Goal: Transaction & Acquisition: Purchase product/service

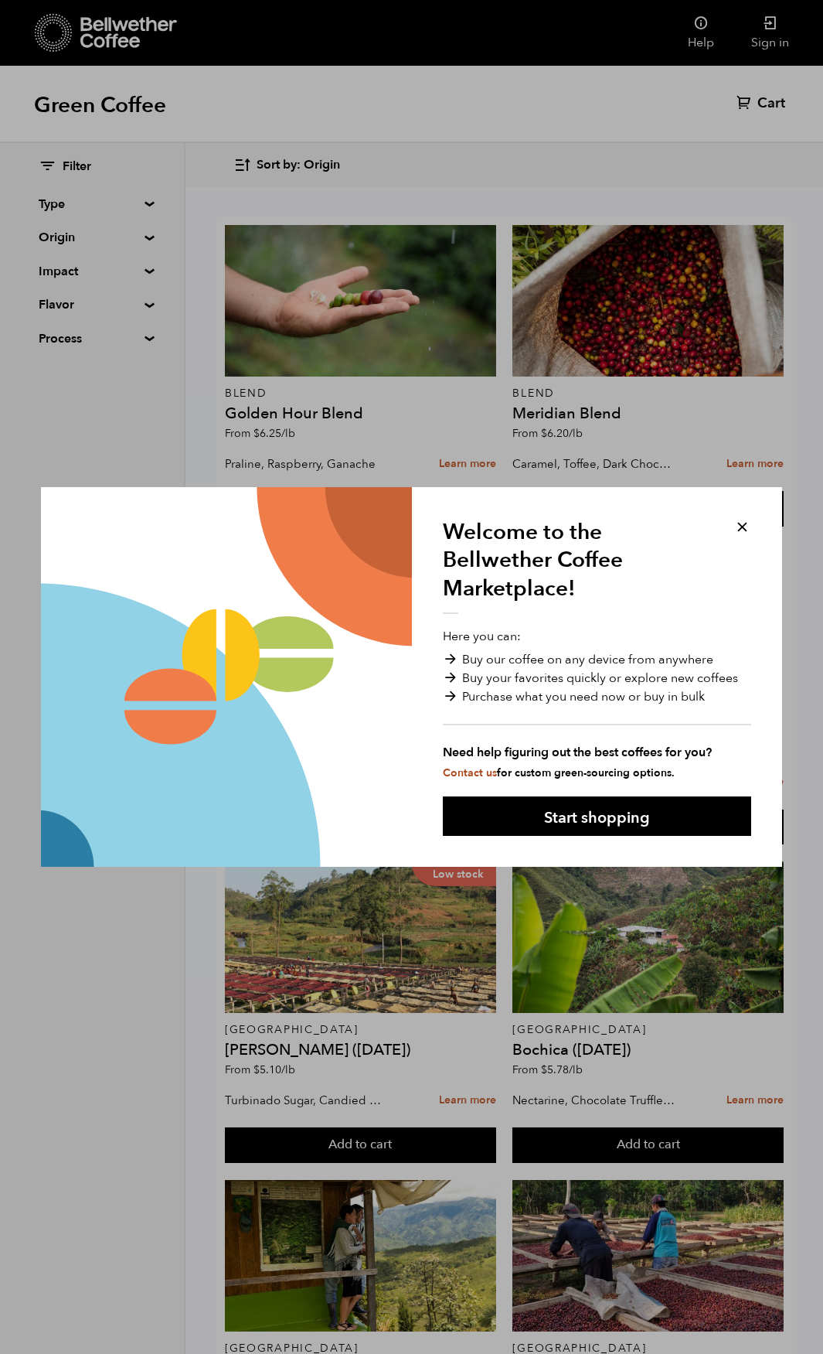
click at [747, 526] on button at bounding box center [743, 527] width 18 height 18
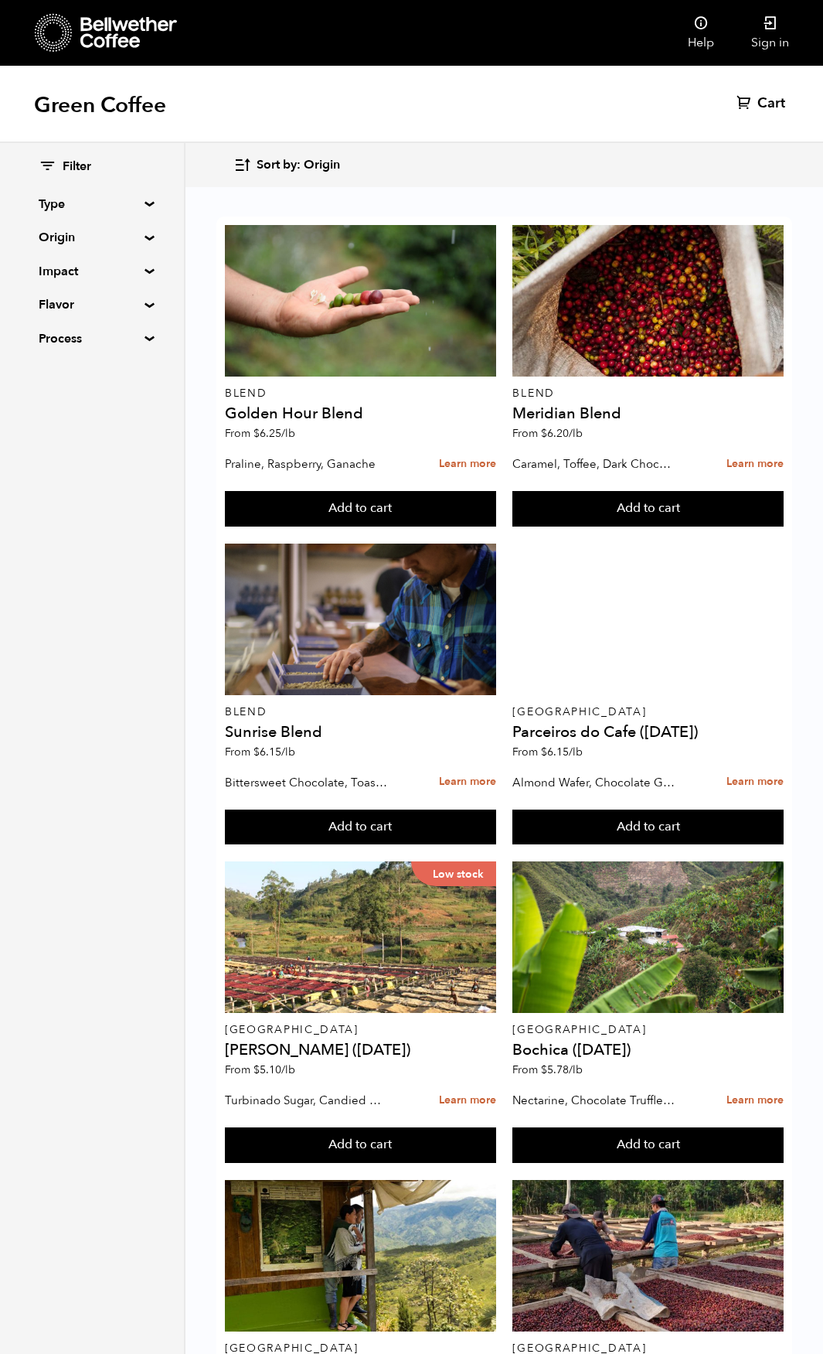
drag, startPoint x: 800, startPoint y: 843, endPoint x: 10, endPoint y: 741, distance: 796.6
click at [10, 741] on div "Filter Type Blend Single Origin Decaf Seasonal Year Round Origin Blend Brazil B…" at bounding box center [93, 748] width 186 height 1210
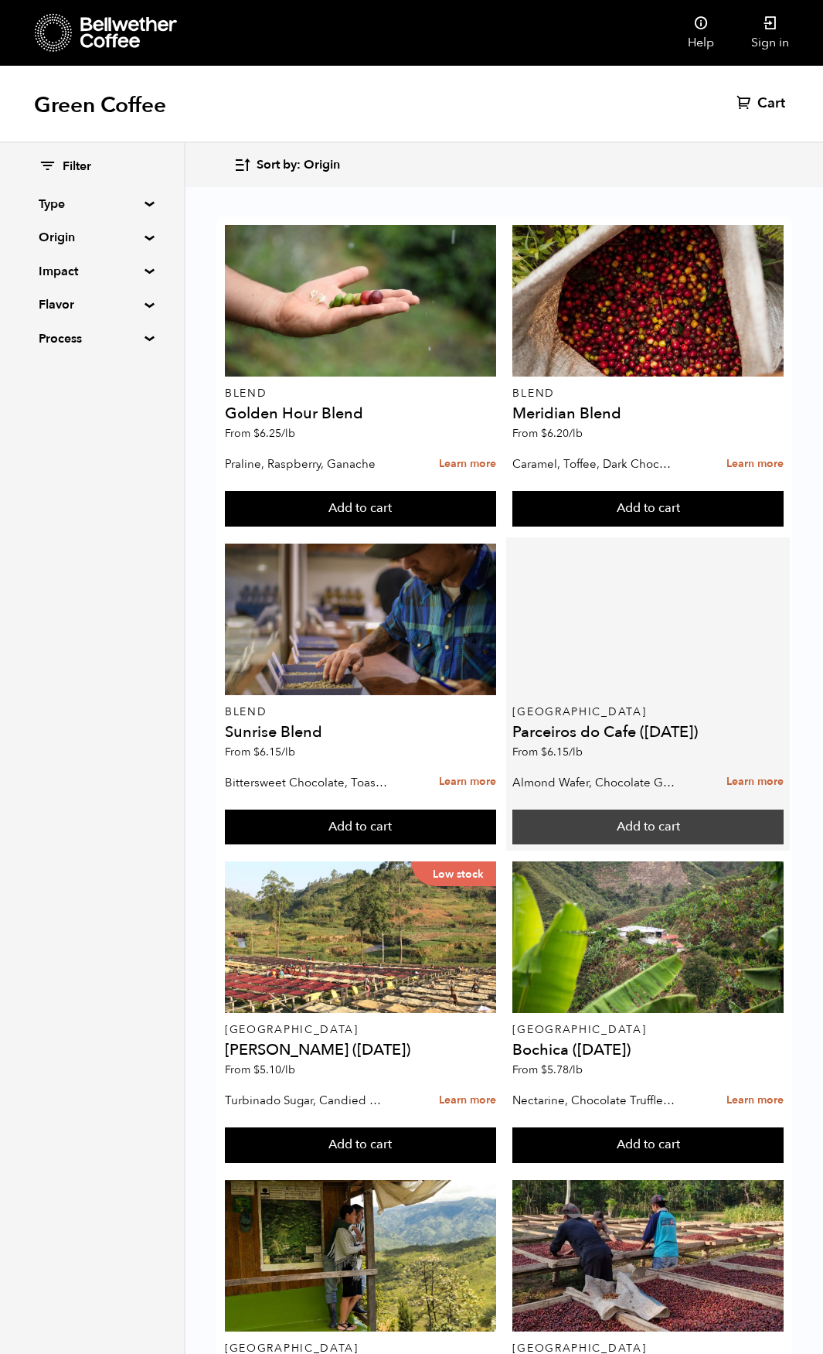
click at [553, 834] on button "Add to cart" at bounding box center [647, 827] width 271 height 36
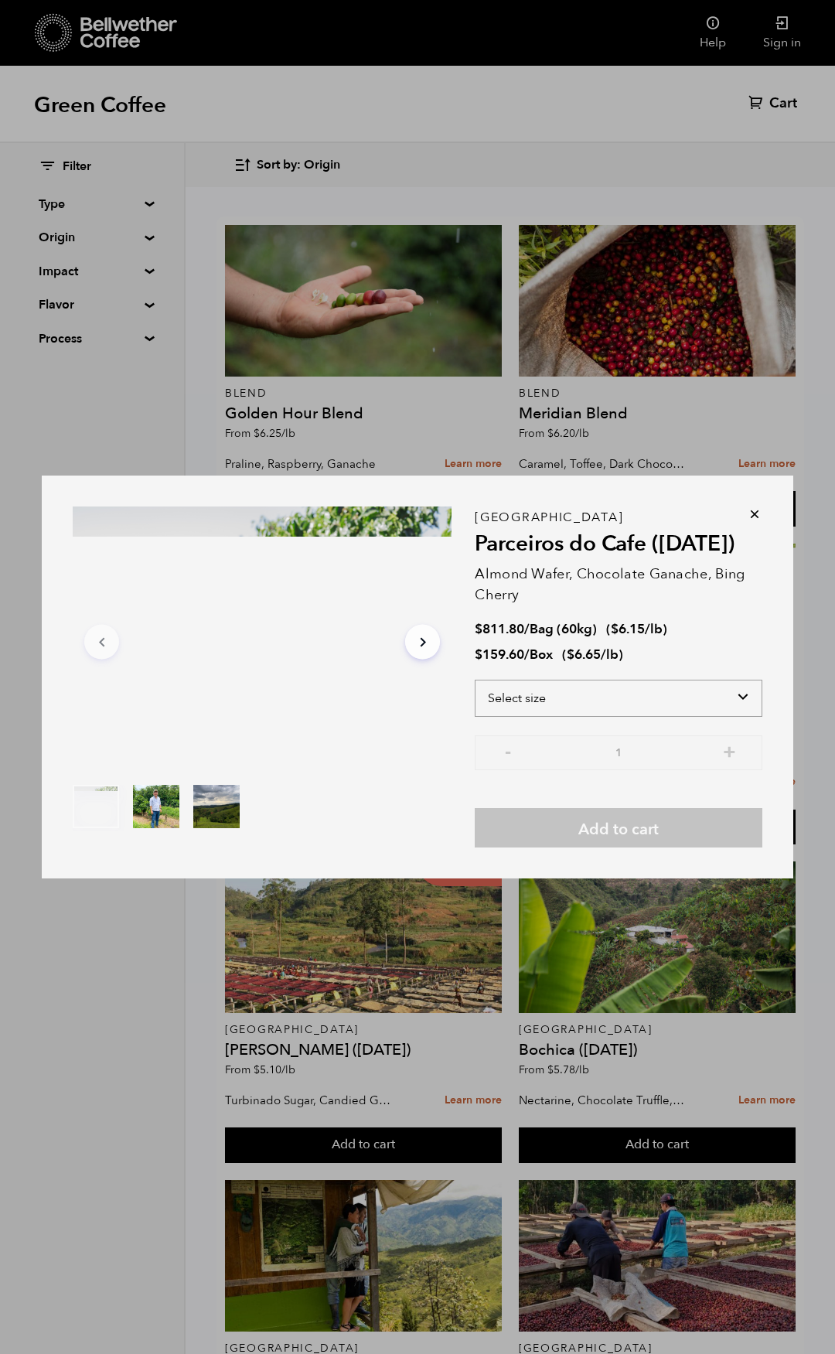
click at [589, 702] on select "Select size Bag (60kg) (132 lbs) Box (24 lbs)" at bounding box center [619, 697] width 288 height 37
click at [475, 679] on select "Select size Bag (60kg) (132 lbs) Box (24 lbs)" at bounding box center [619, 697] width 288 height 37
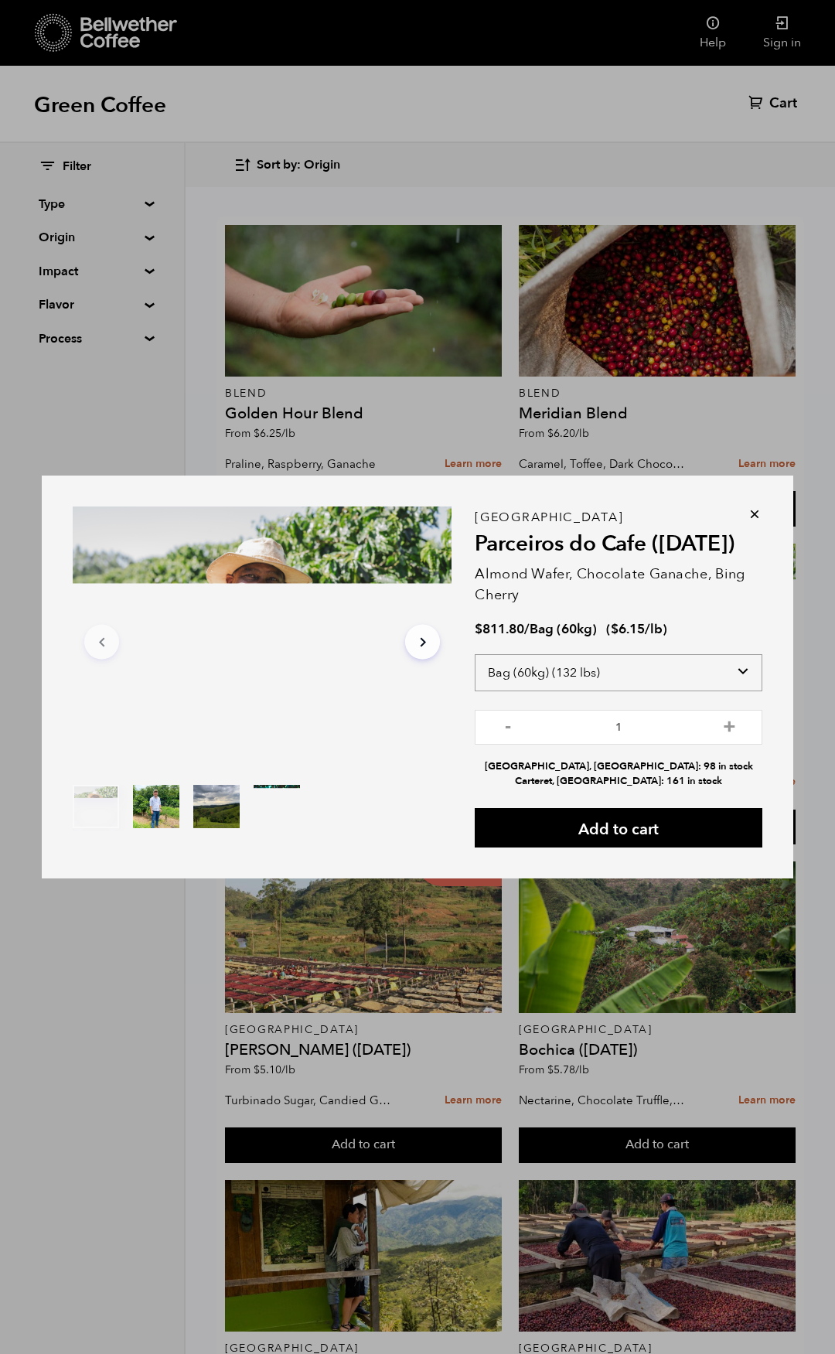
click at [724, 676] on select "Select size Bag (60kg) (132 lbs) Box (24 lbs)" at bounding box center [619, 672] width 288 height 37
select select "box"
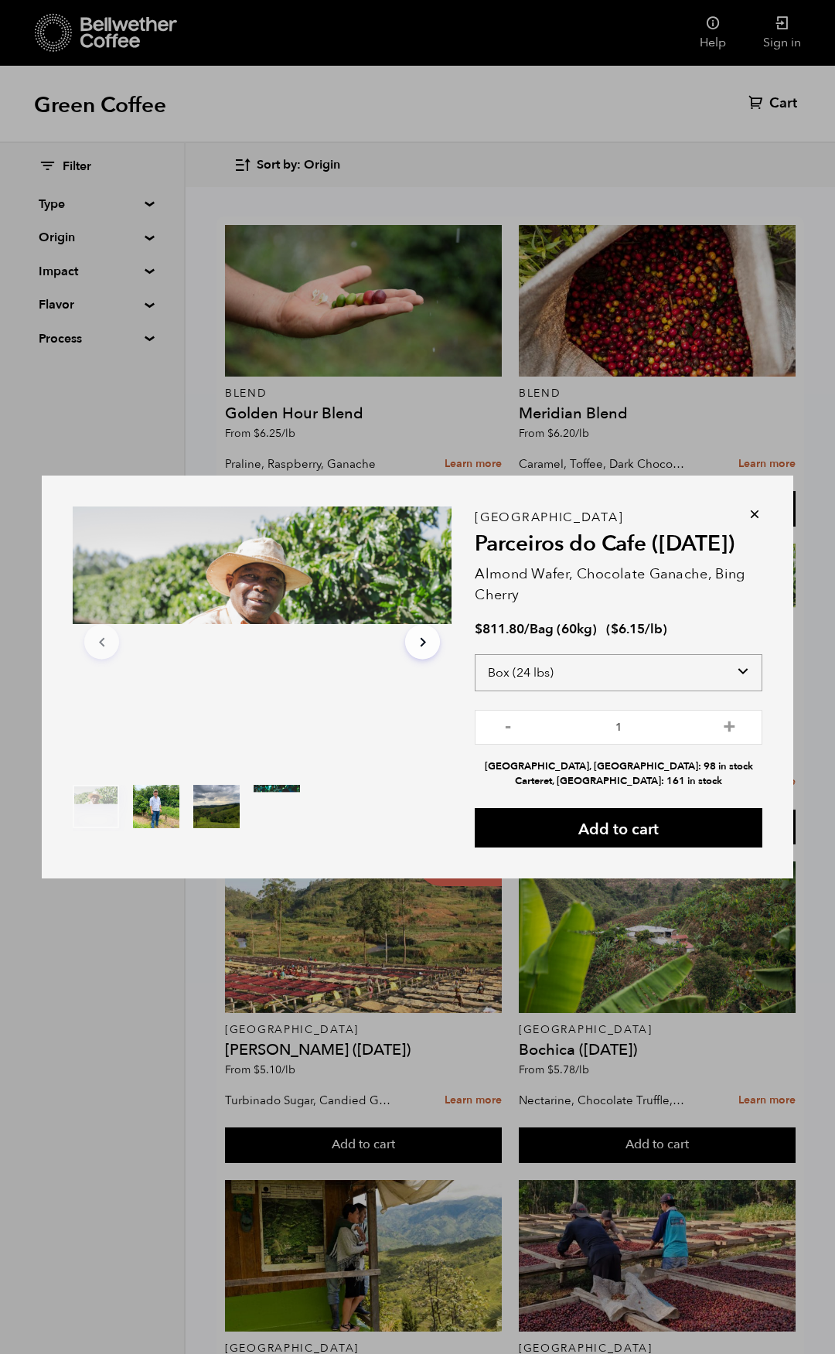
click at [475, 661] on select "Select size Bag (60kg) (132 lbs) Box (24 lbs)" at bounding box center [619, 672] width 288 height 37
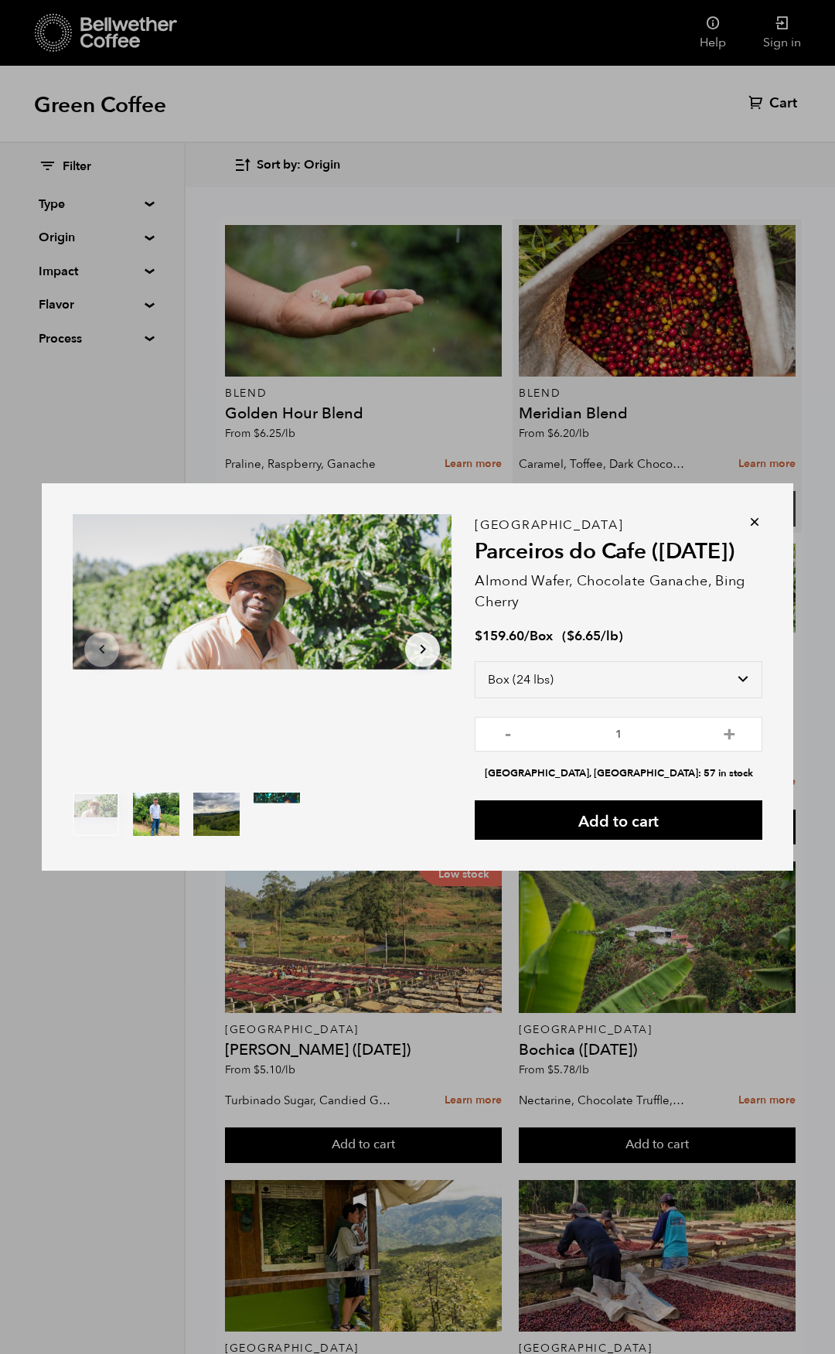
click at [757, 521] on icon at bounding box center [754, 521] width 15 height 15
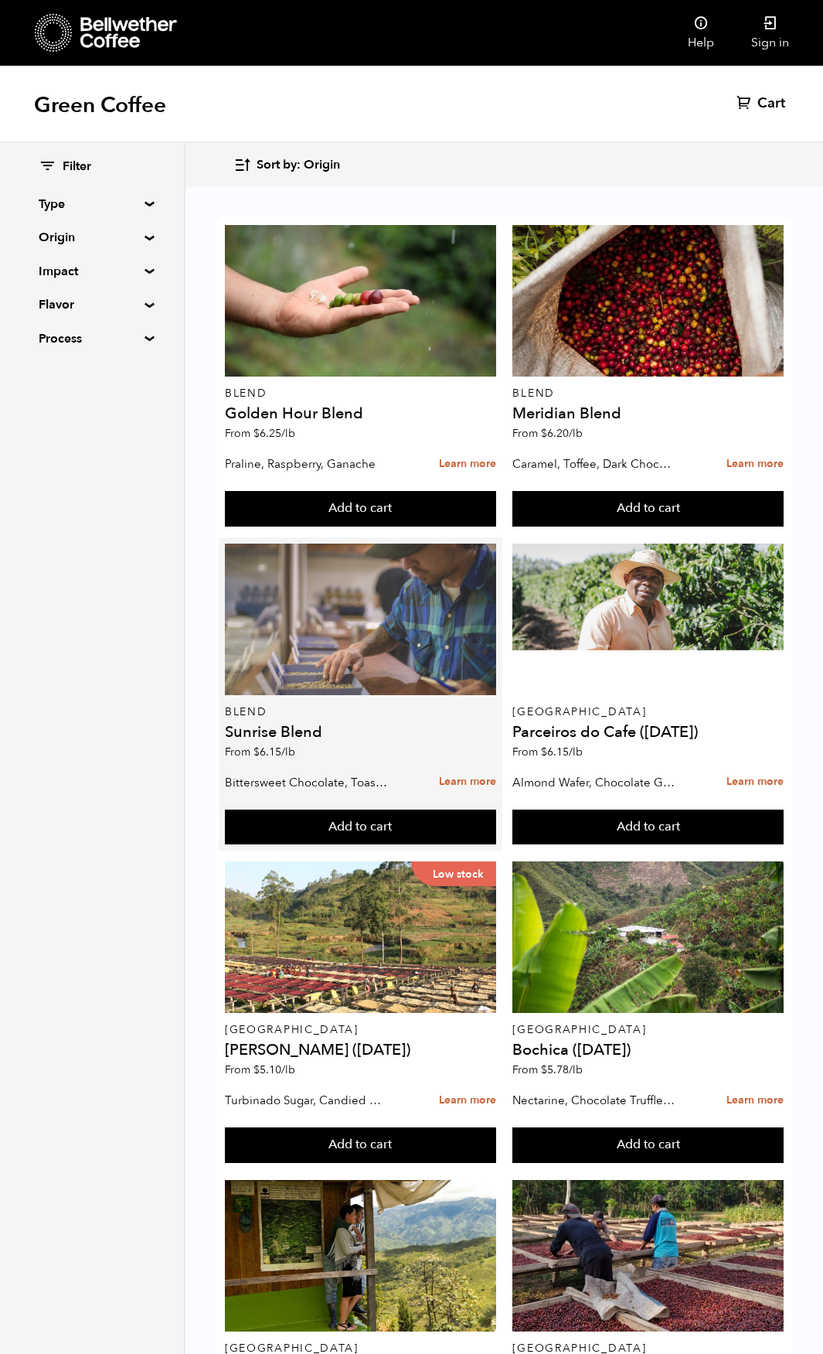
click at [338, 637] on div at bounding box center [360, 619] width 271 height 152
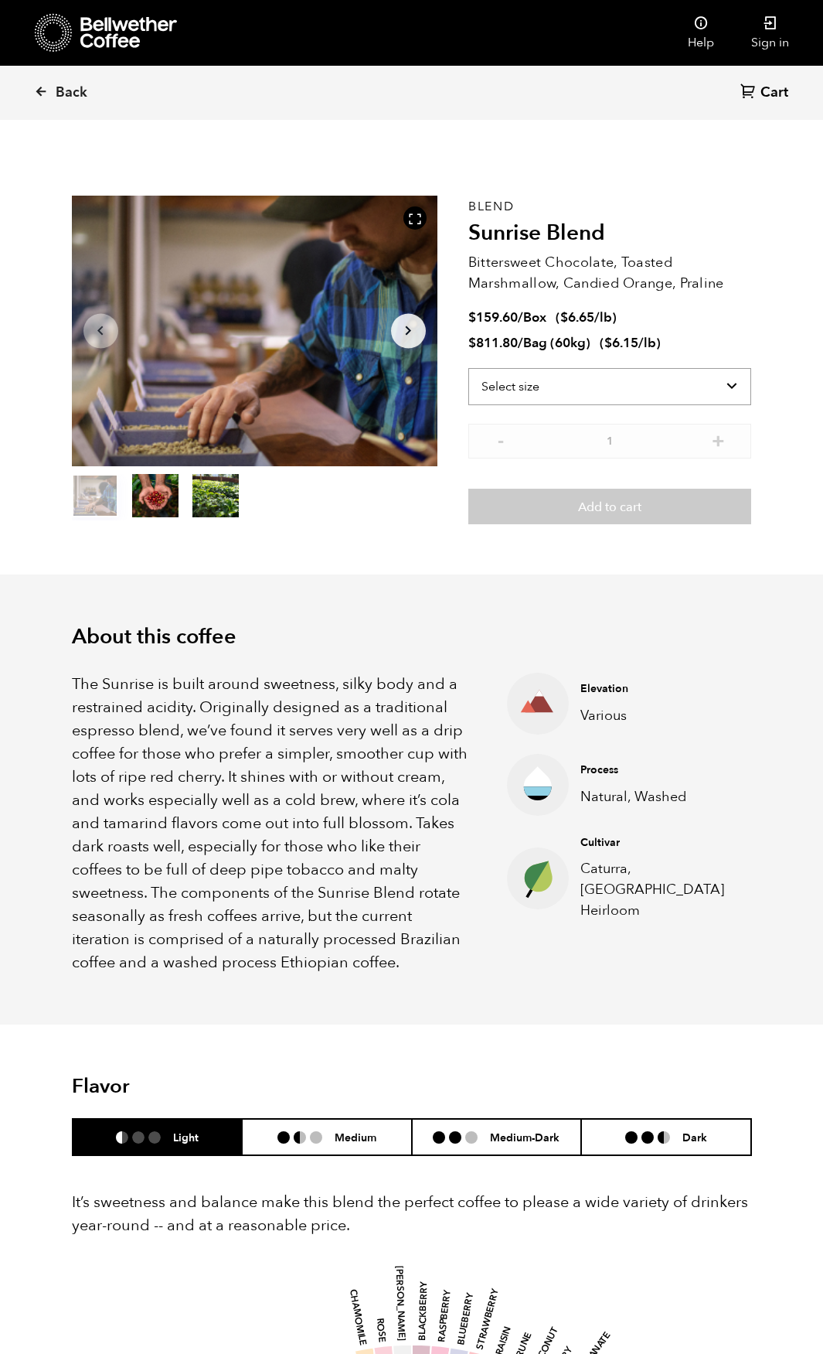
scroll to position [672, 662]
click at [723, 387] on select "Select size Bag (60kg) (132 lbs) Box (24 lbs)" at bounding box center [610, 386] width 284 height 37
click at [724, 387] on select "Select size Bag (60kg) (132 lbs) Box (24 lbs)" at bounding box center [610, 386] width 284 height 37
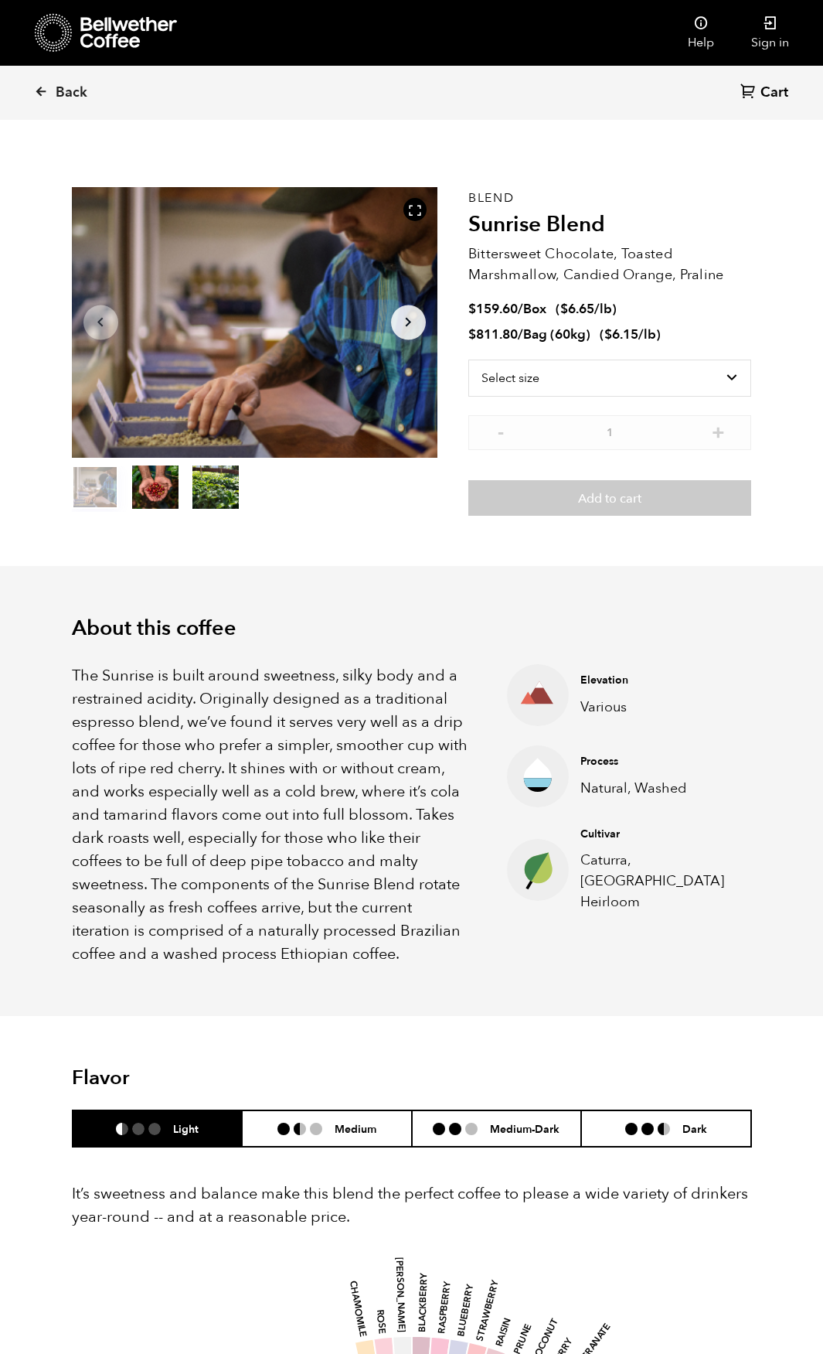
scroll to position [0, 0]
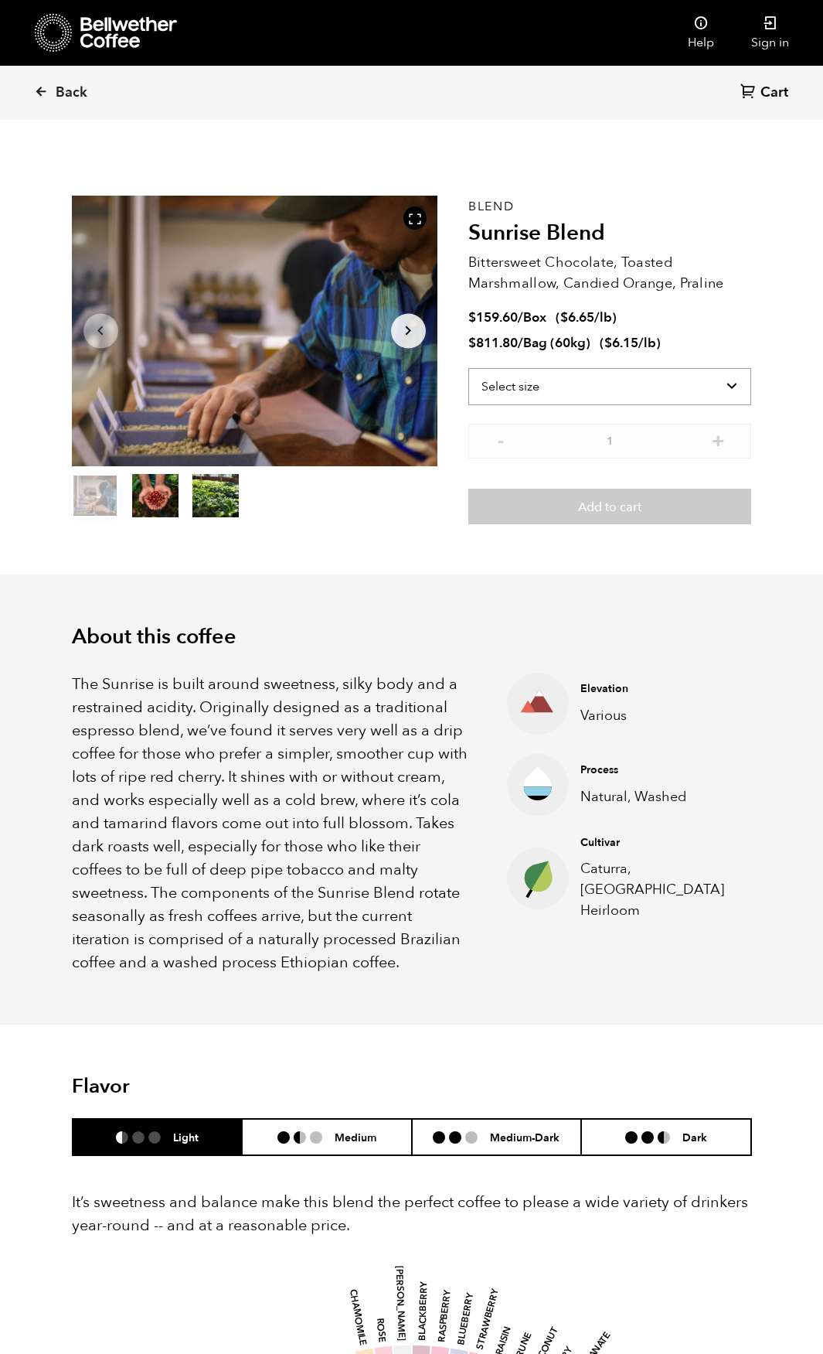
click at [625, 373] on select "Select size Bag (60kg) (132 lbs) Box (24 lbs)" at bounding box center [610, 386] width 284 height 37
click at [608, 387] on select "Select size Bag (60kg) (132 lbs) Box (24 lbs)" at bounding box center [610, 386] width 284 height 37
click at [56, 93] on span "Back" at bounding box center [72, 92] width 32 height 19
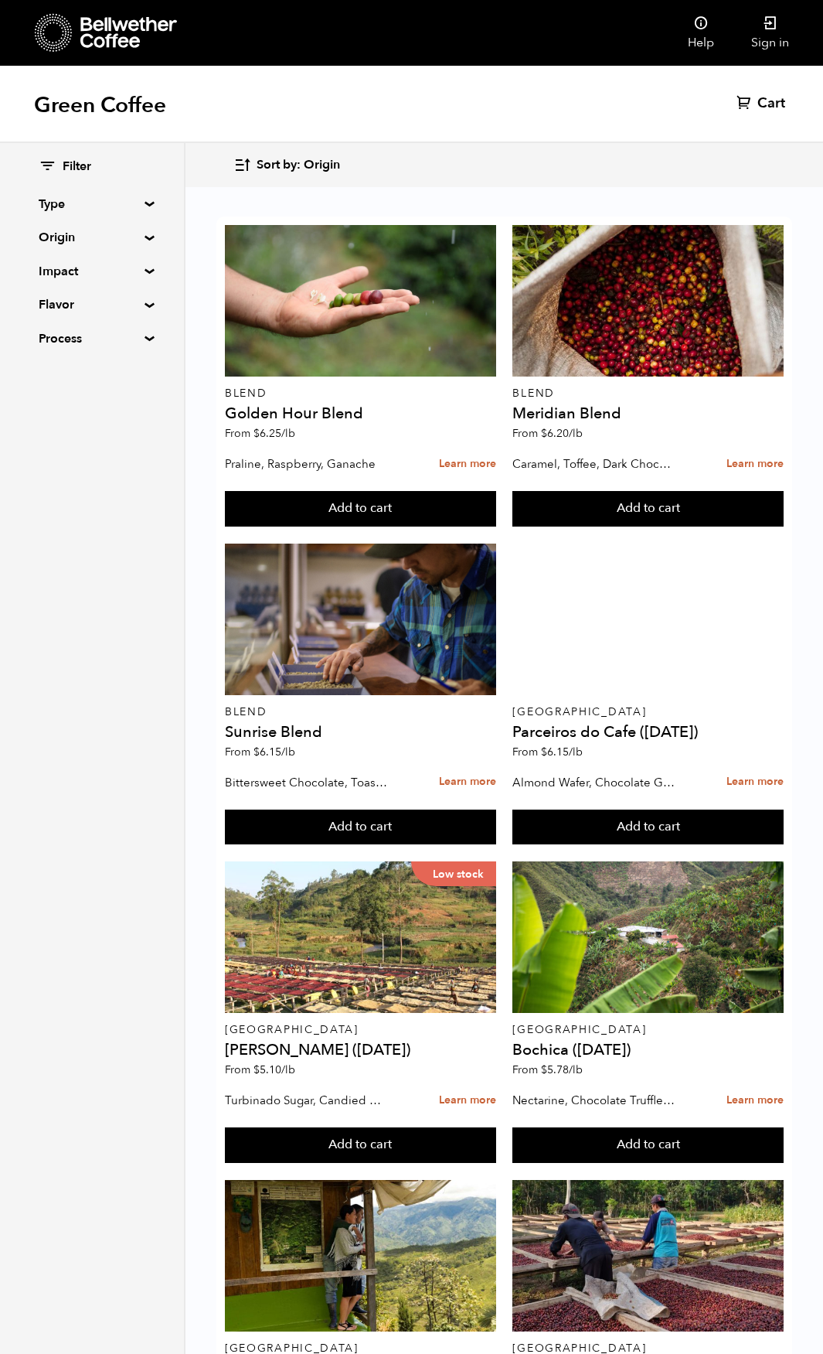
click at [97, 29] on icon at bounding box center [128, 32] width 97 height 31
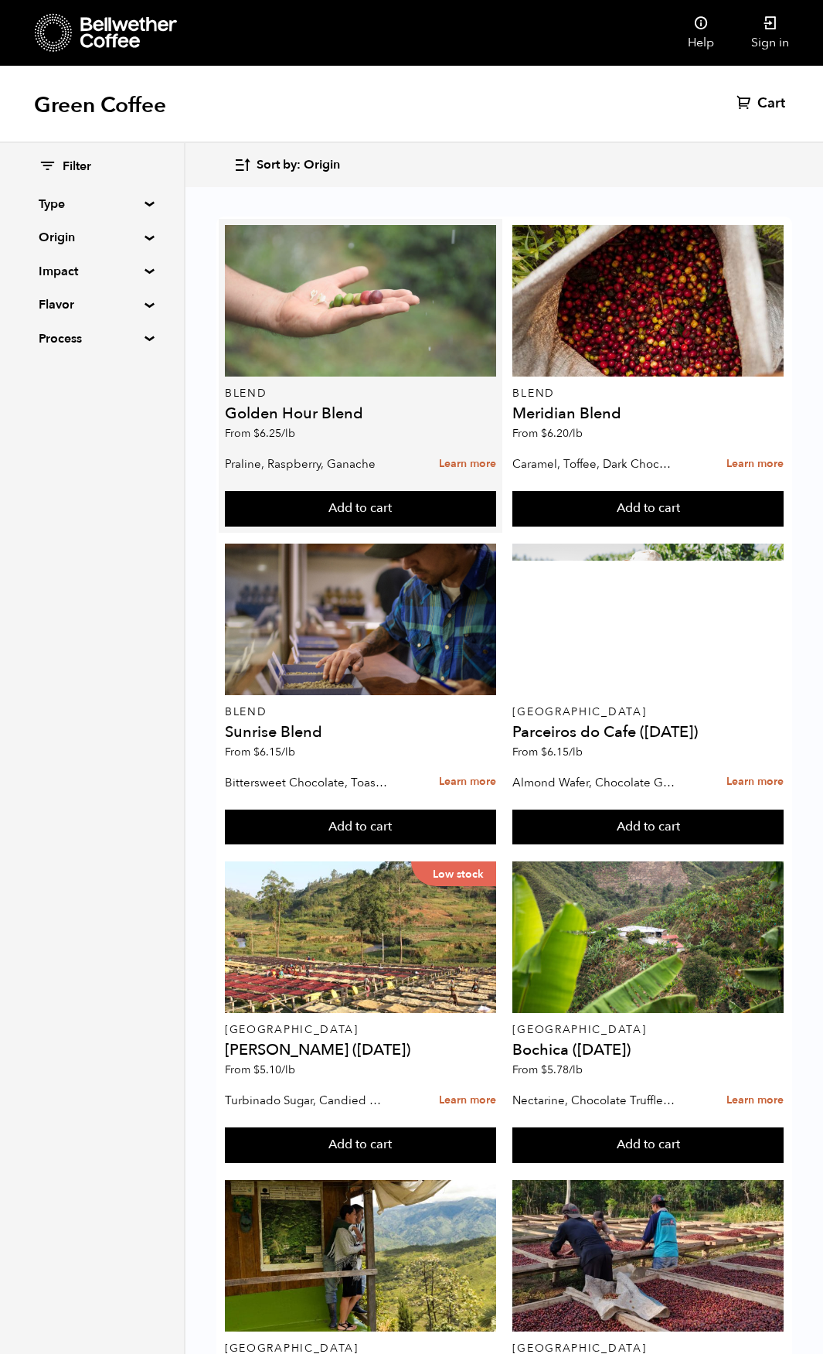
click at [443, 354] on div at bounding box center [360, 301] width 271 height 152
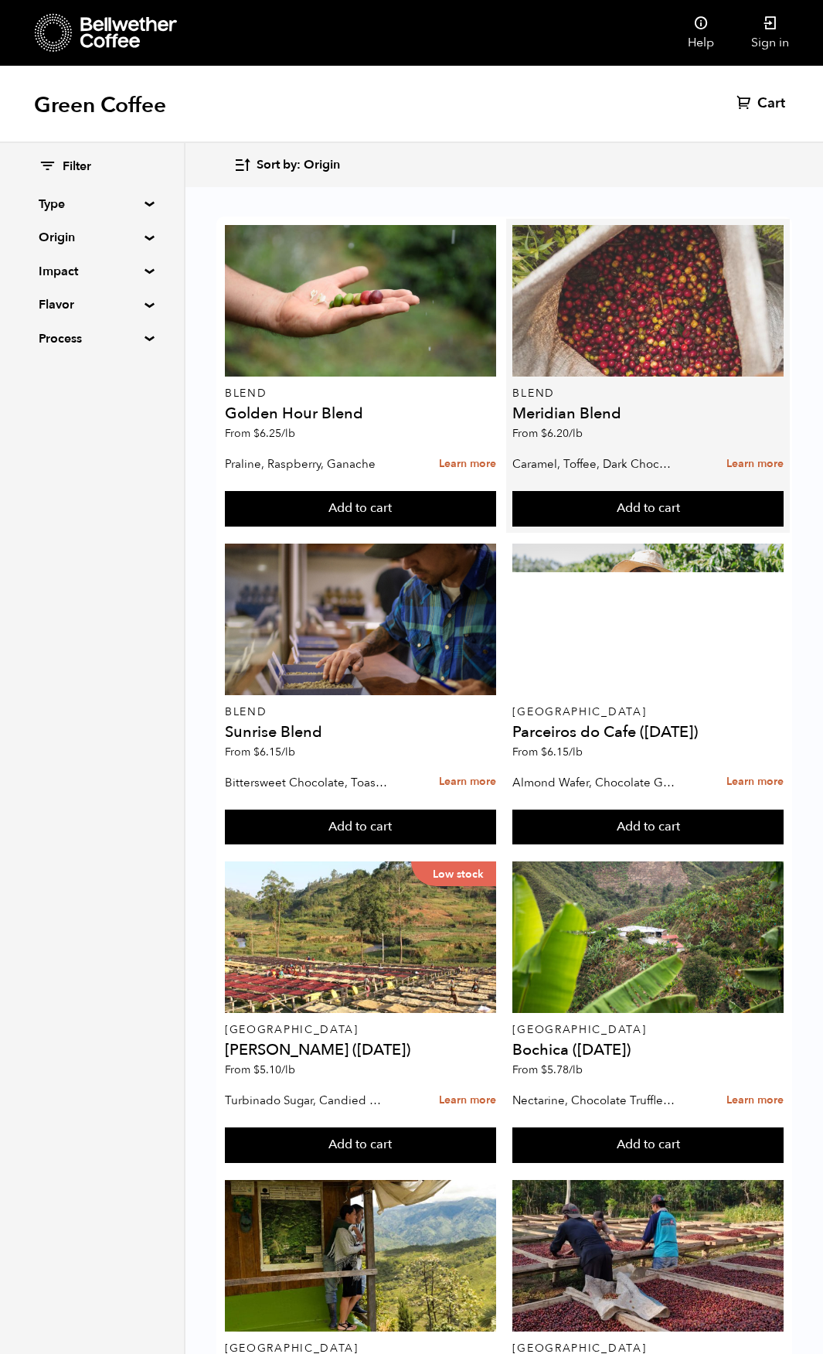
click at [611, 336] on div at bounding box center [647, 301] width 271 height 152
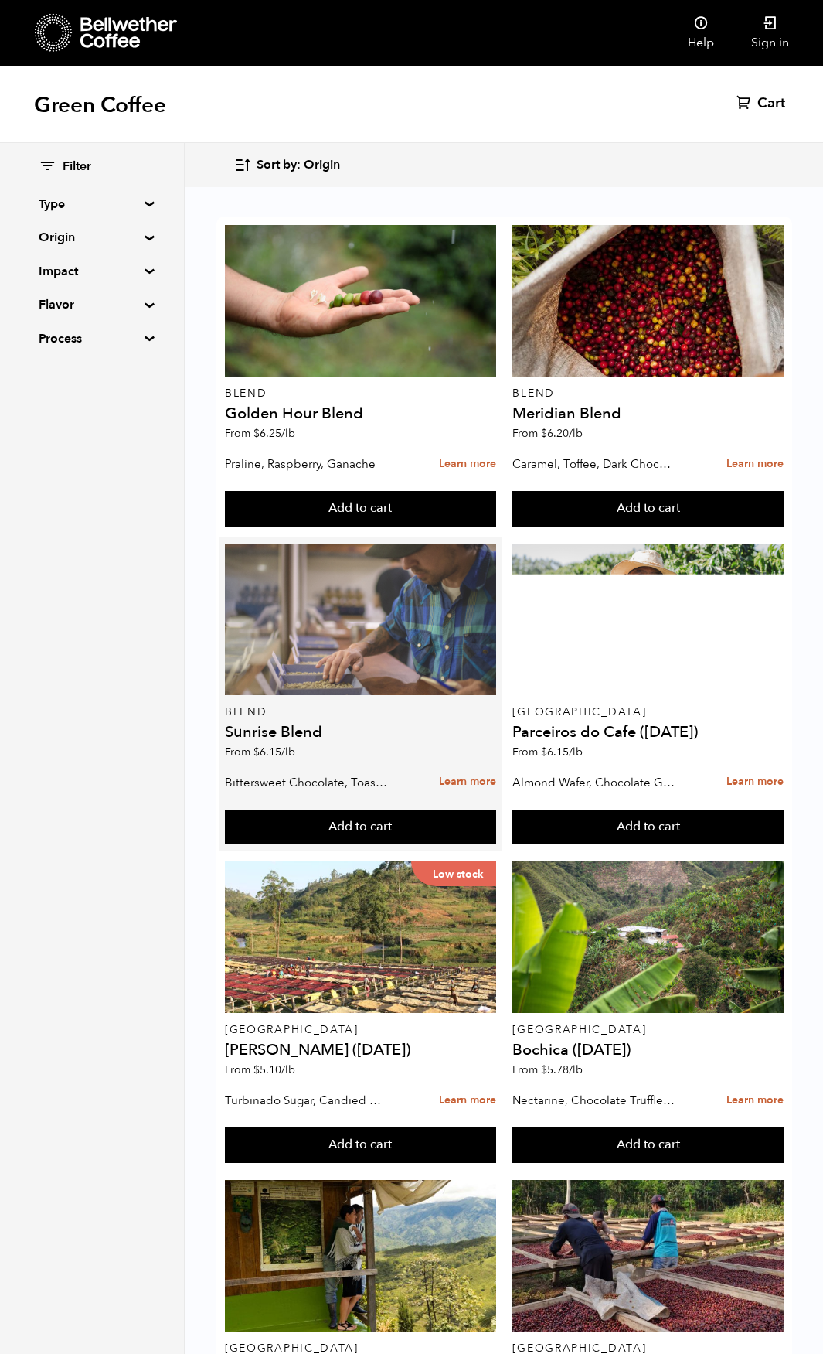
scroll to position [155, 0]
click at [379, 543] on div at bounding box center [360, 619] width 271 height 152
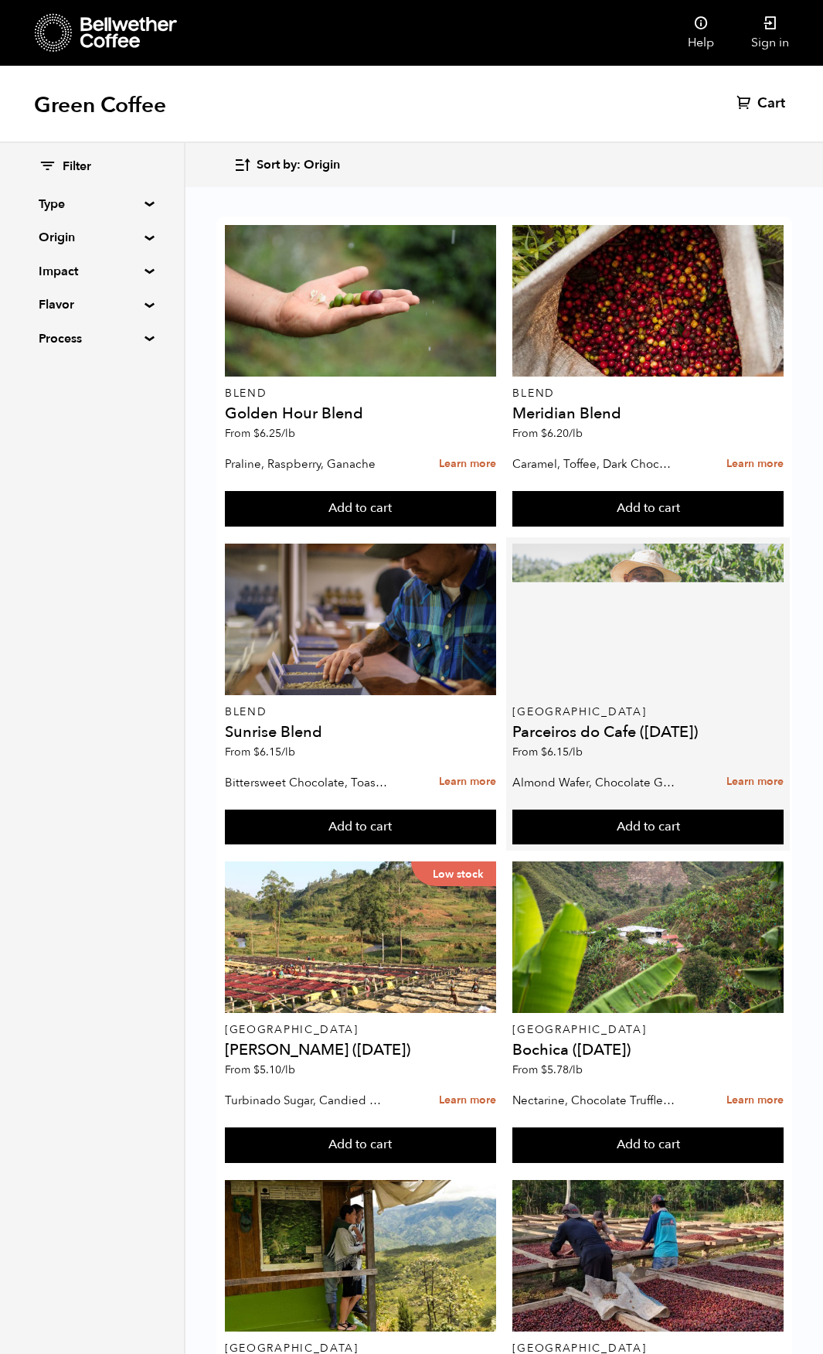
click at [685, 543] on div at bounding box center [647, 619] width 271 height 152
click at [601, 543] on div at bounding box center [647, 619] width 271 height 152
click at [681, 543] on div at bounding box center [647, 619] width 271 height 152
click at [623, 543] on div at bounding box center [647, 619] width 271 height 152
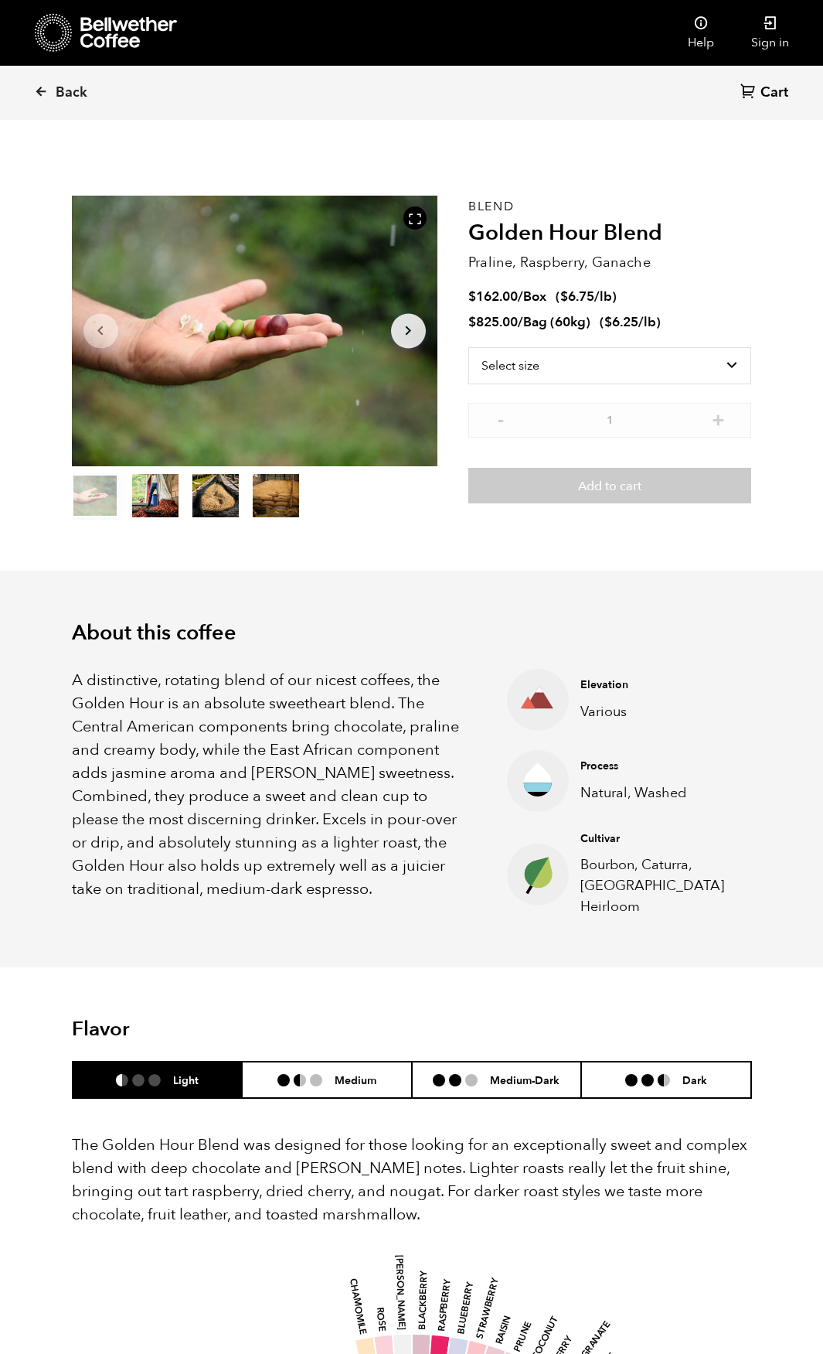
scroll to position [672, 662]
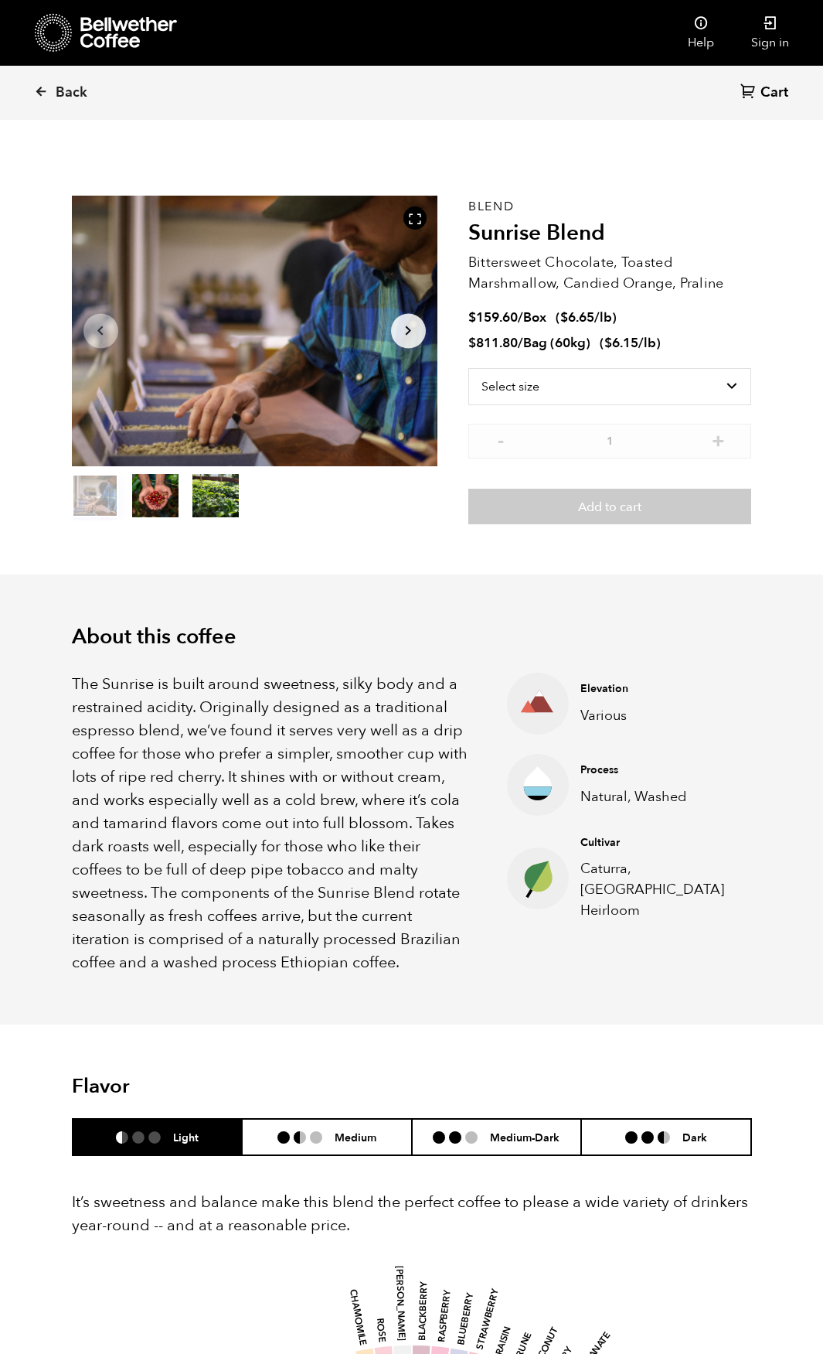
scroll to position [672, 662]
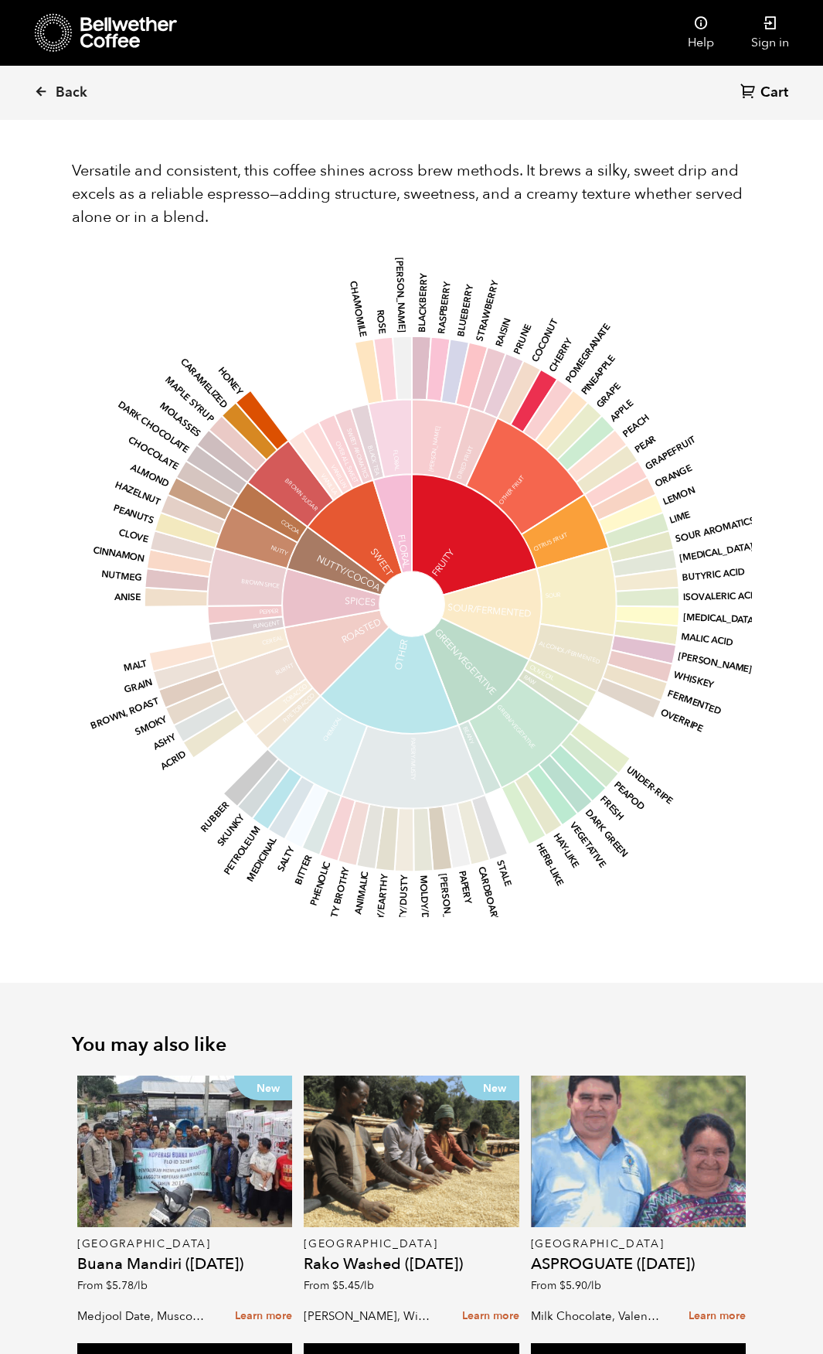
scroll to position [1833, 0]
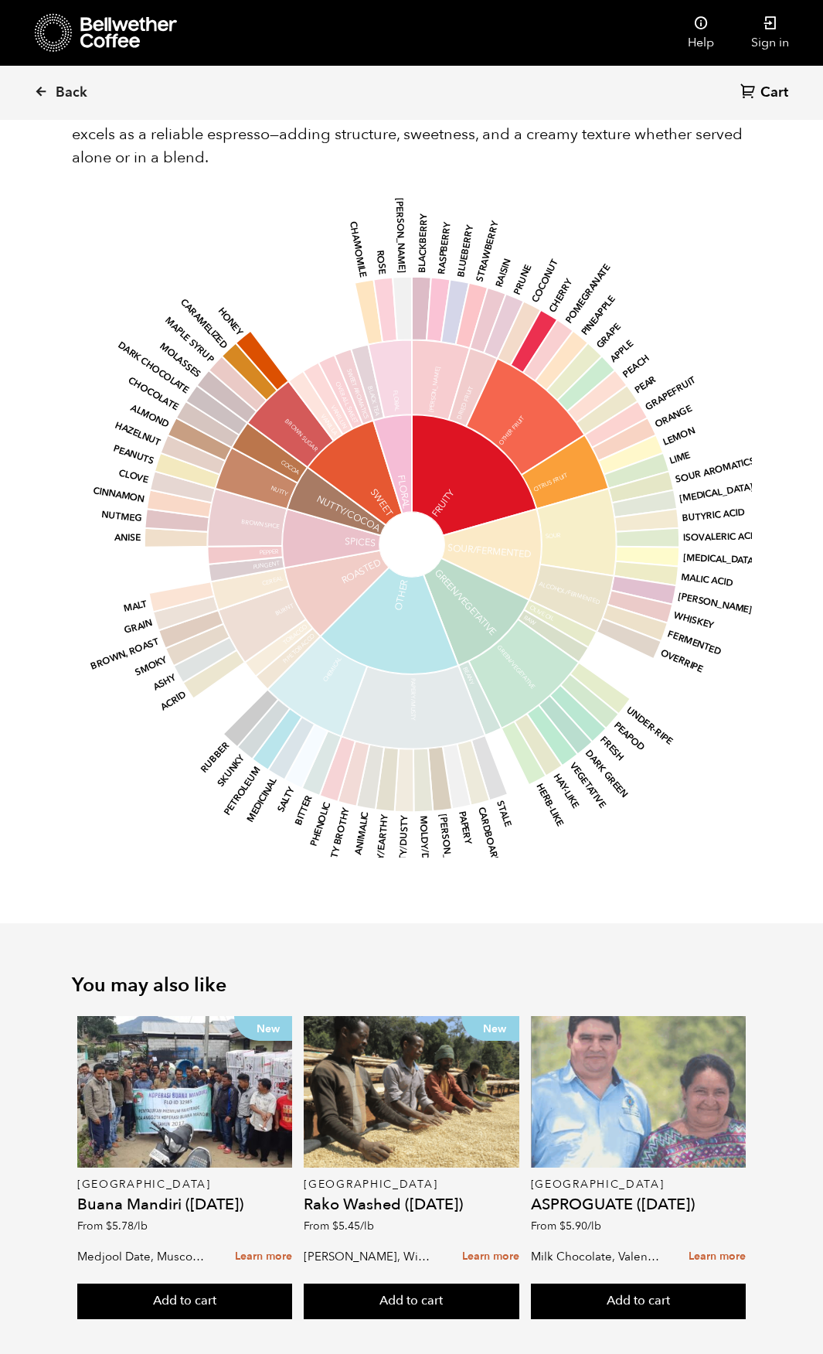
click at [683, 1066] on div at bounding box center [638, 1092] width 215 height 152
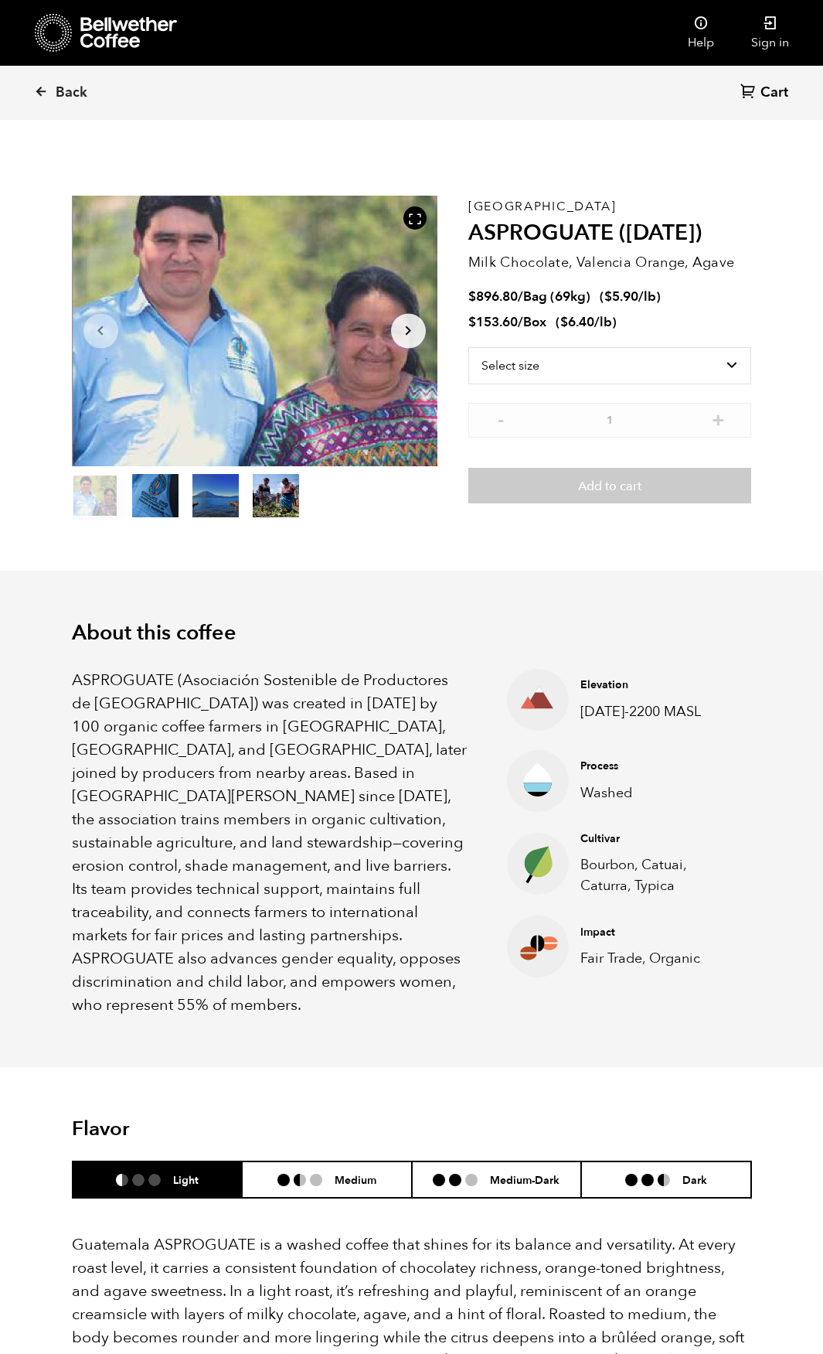
scroll to position [672, 662]
